Goal: Complete application form: Complete application form

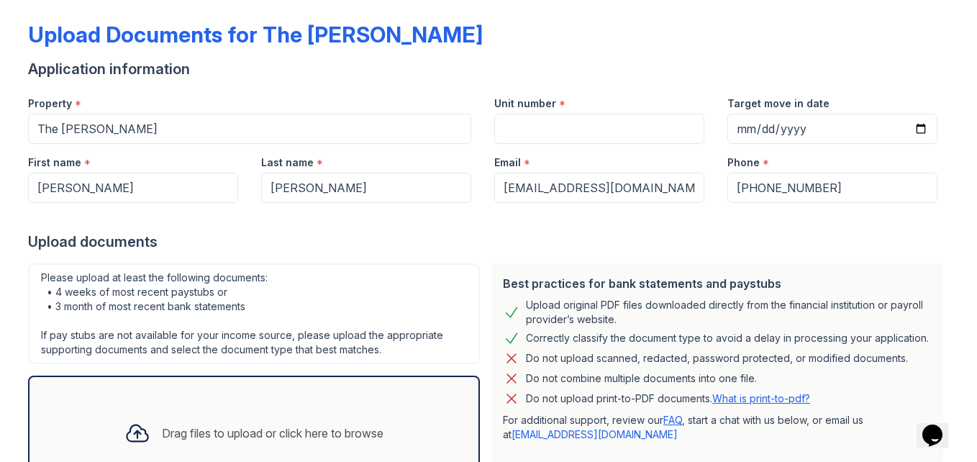
scroll to position [55, 0]
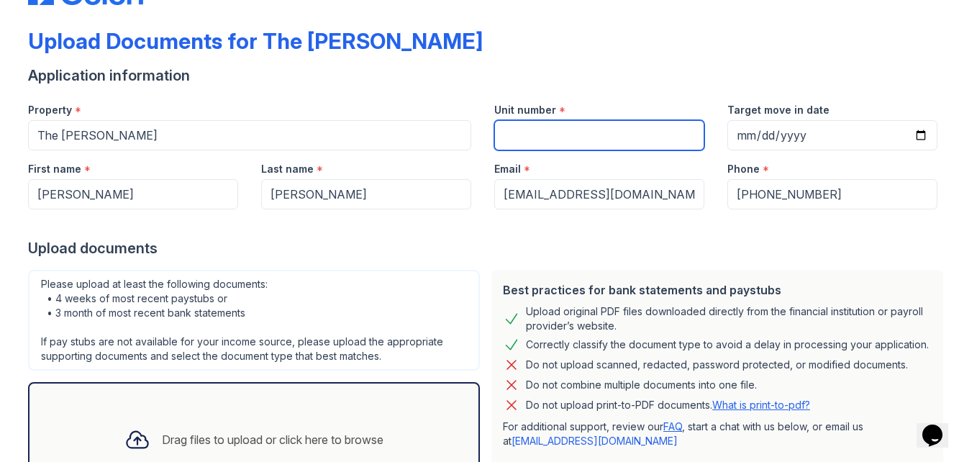
click at [557, 128] on input "Unit number" at bounding box center [599, 135] width 210 height 30
click at [556, 140] on input "Unit number" at bounding box center [599, 135] width 210 height 30
type input "154"
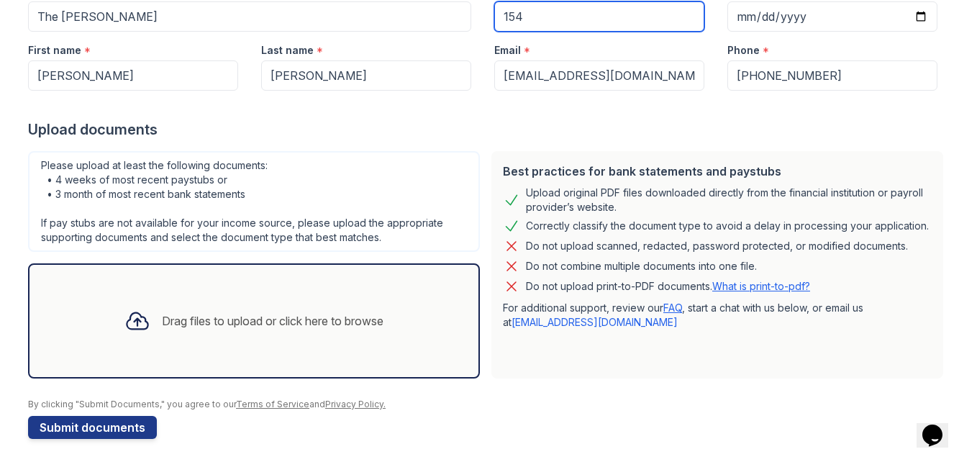
scroll to position [177, 0]
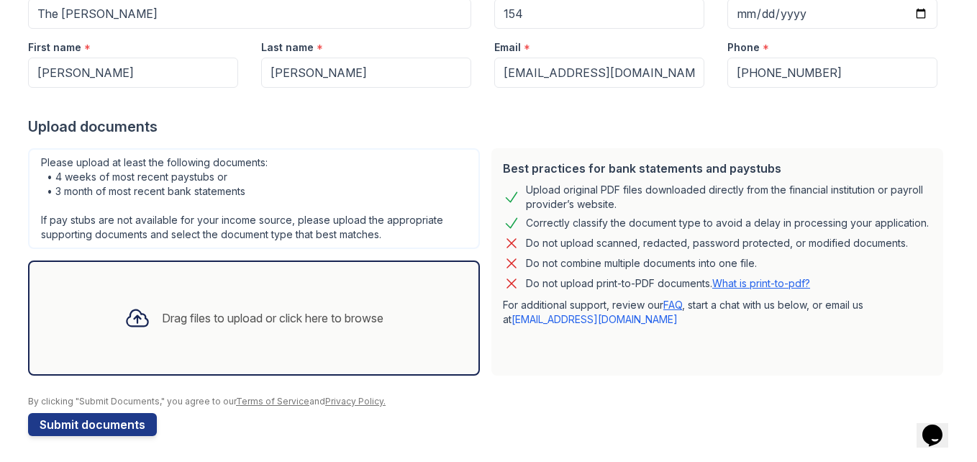
click at [334, 322] on div "Drag files to upload or click here to browse" at bounding box center [273, 317] width 222 height 17
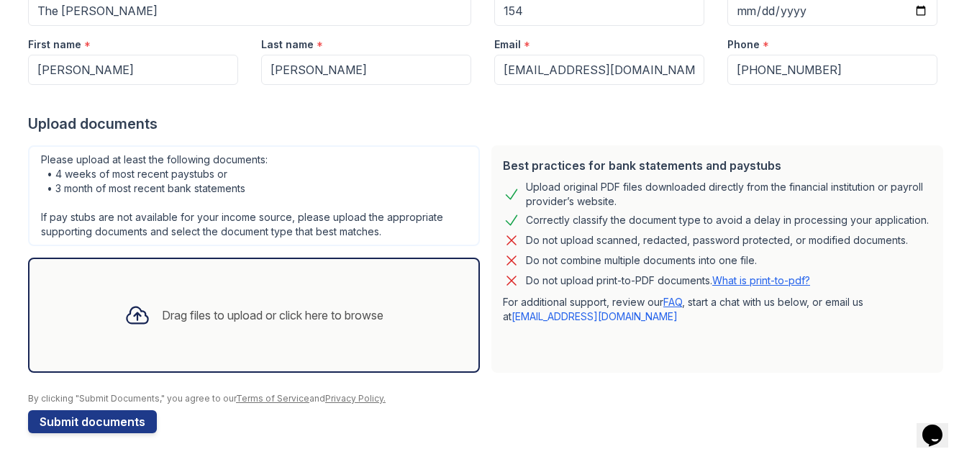
click at [212, 310] on div "Drag files to upload or click here to browse" at bounding box center [273, 314] width 222 height 17
click at [113, 314] on div "Drag files to upload or click here to browse" at bounding box center [254, 315] width 282 height 49
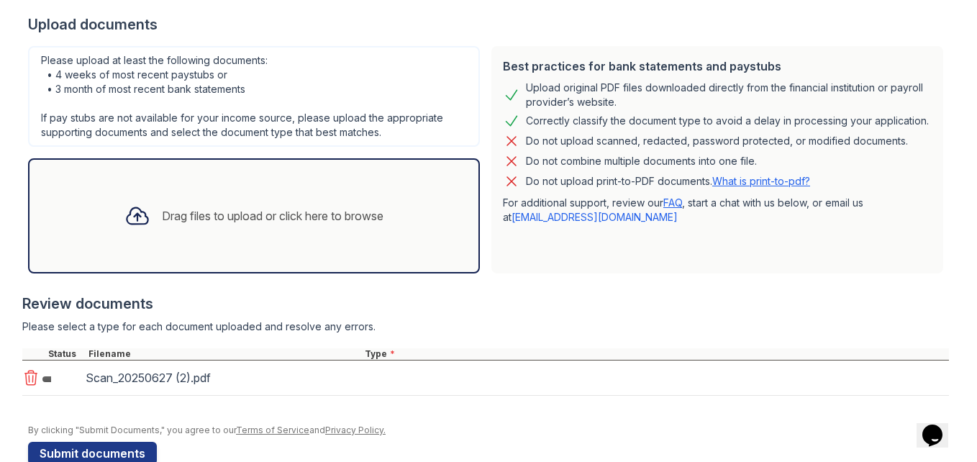
scroll to position [311, 0]
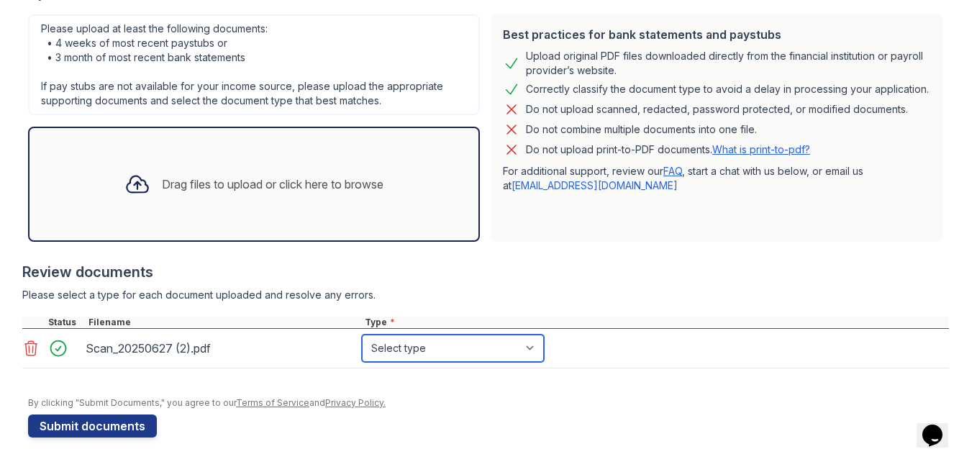
click at [524, 351] on select "Select type Paystub Bank Statement Offer Letter Tax Documents Benefit Award Let…" at bounding box center [453, 347] width 182 height 27
select select "benefit_award_letter"
click at [362, 334] on select "Select type Paystub Bank Statement Offer Letter Tax Documents Benefit Award Let…" at bounding box center [453, 347] width 182 height 27
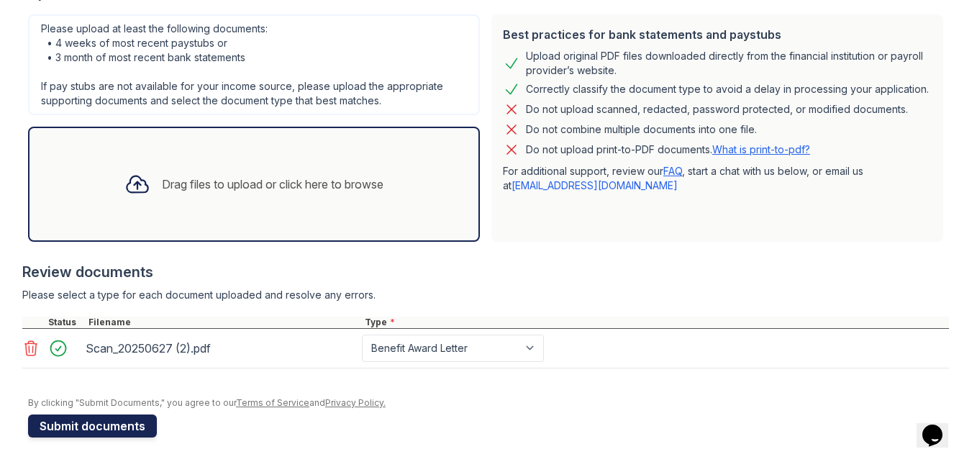
click at [66, 423] on button "Submit documents" at bounding box center [92, 425] width 129 height 23
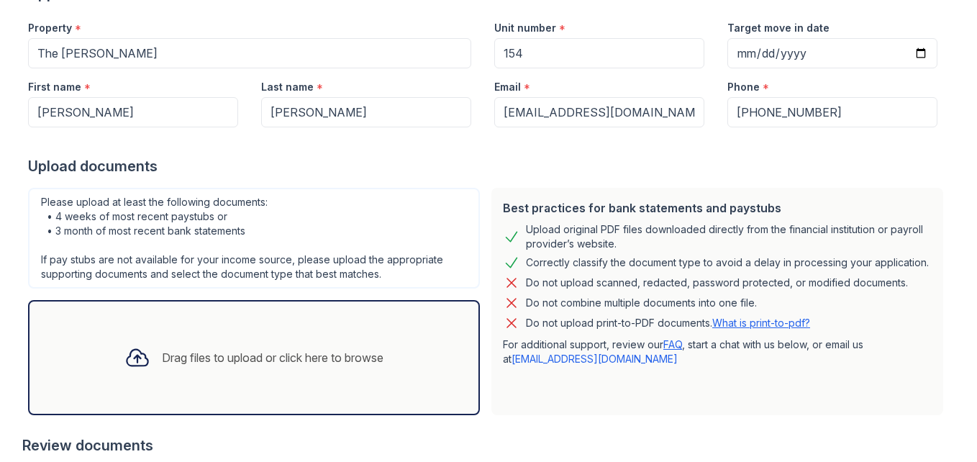
scroll to position [0, 0]
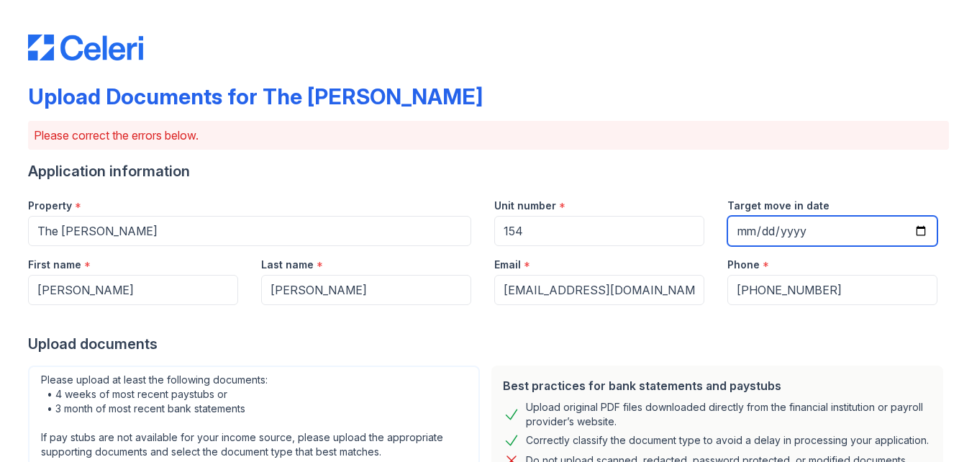
click at [801, 230] on input "Target move in date" at bounding box center [832, 231] width 210 height 30
click at [749, 225] on input "Target move in date" at bounding box center [832, 231] width 210 height 30
type input "[DATE]"
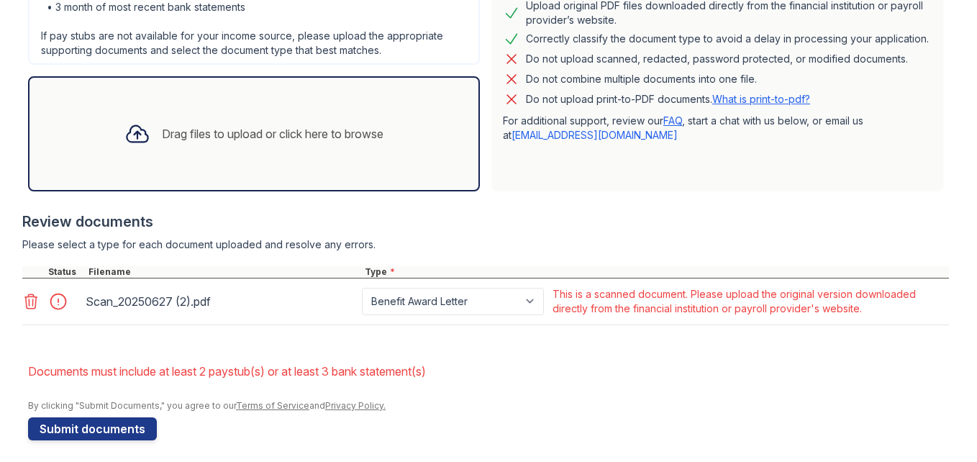
scroll to position [409, 0]
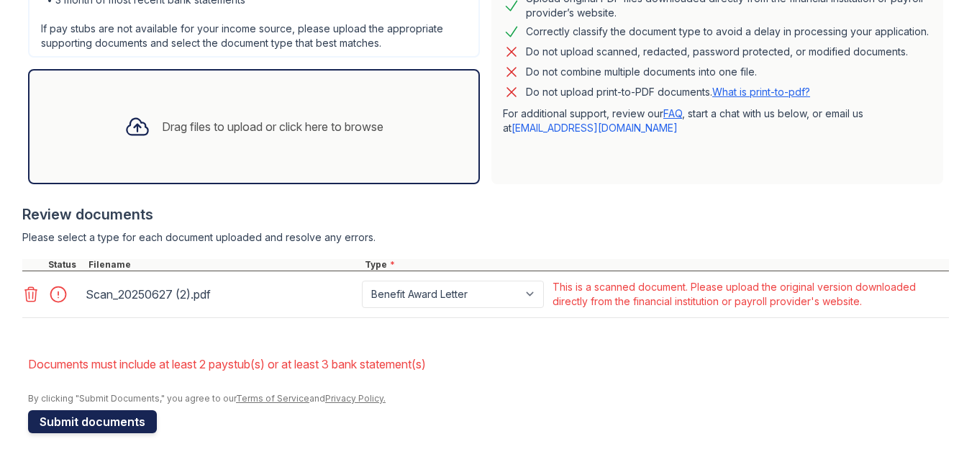
click at [74, 419] on button "Submit documents" at bounding box center [92, 421] width 129 height 23
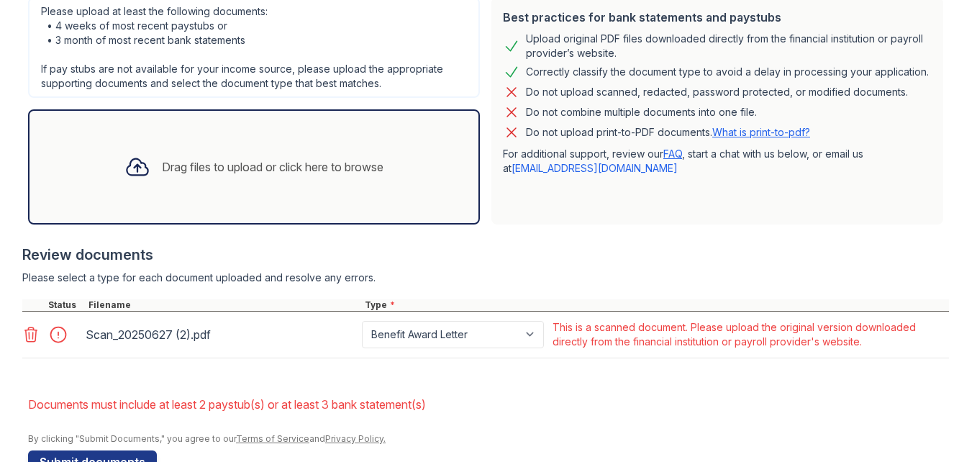
scroll to position [333, 0]
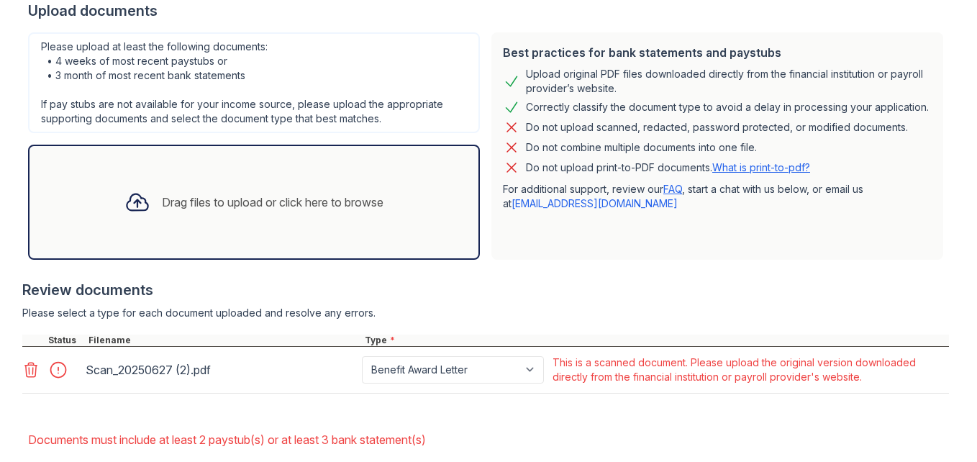
click at [551, 206] on link "[EMAIL_ADDRESS][DOMAIN_NAME]" at bounding box center [594, 203] width 166 height 12
